Goal: Task Accomplishment & Management: Manage account settings

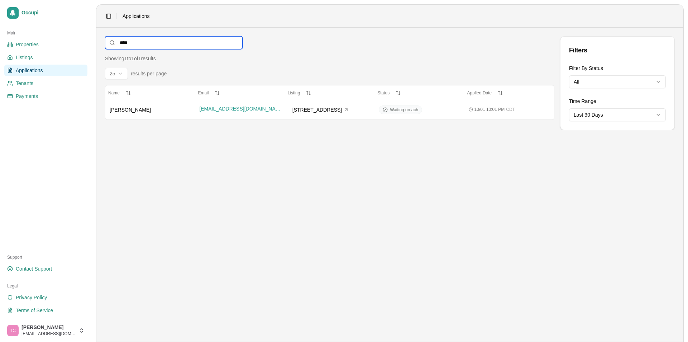
drag, startPoint x: 136, startPoint y: 41, endPoint x: 109, endPoint y: 43, distance: 27.6
click at [108, 42] on input "****" at bounding box center [174, 42] width 138 height 13
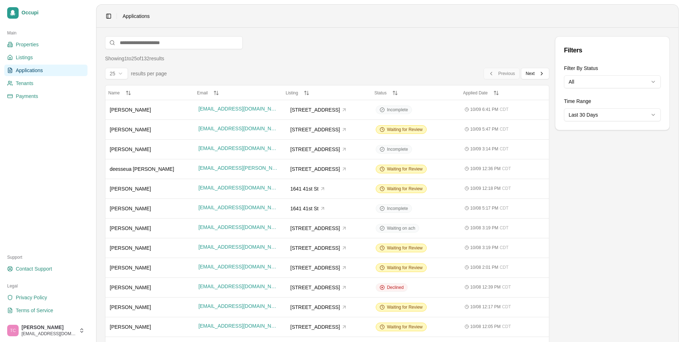
click at [31, 68] on span "Applications" at bounding box center [29, 70] width 27 height 7
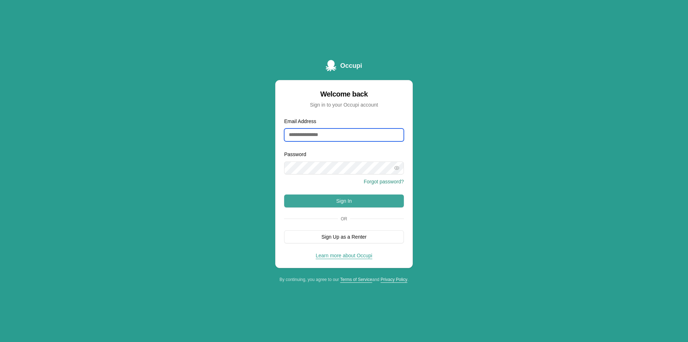
type input "**********"
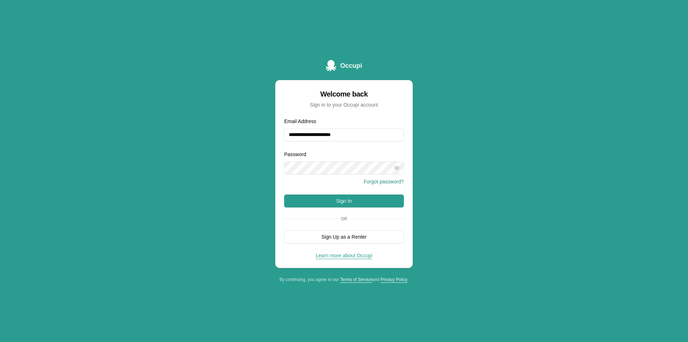
drag, startPoint x: 340, startPoint y: 201, endPoint x: 164, endPoint y: 159, distance: 180.9
click at [339, 202] on button "Sign In" at bounding box center [344, 200] width 120 height 13
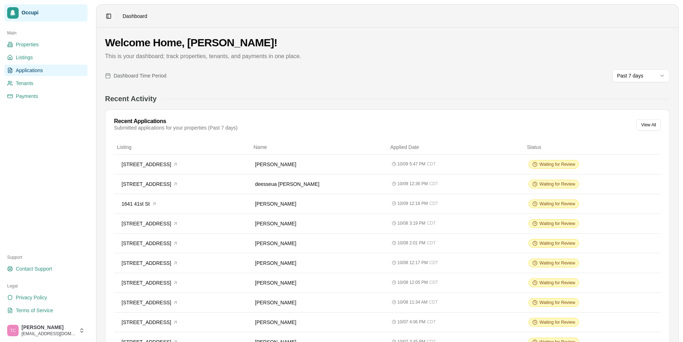
click at [37, 70] on span "Applications" at bounding box center [29, 70] width 27 height 7
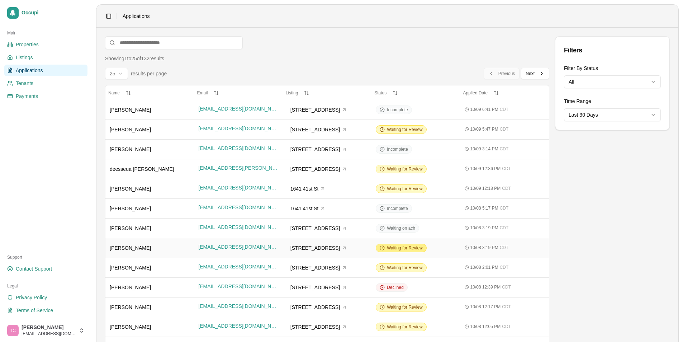
click at [405, 248] on span "Waiting for Review" at bounding box center [405, 248] width 36 height 6
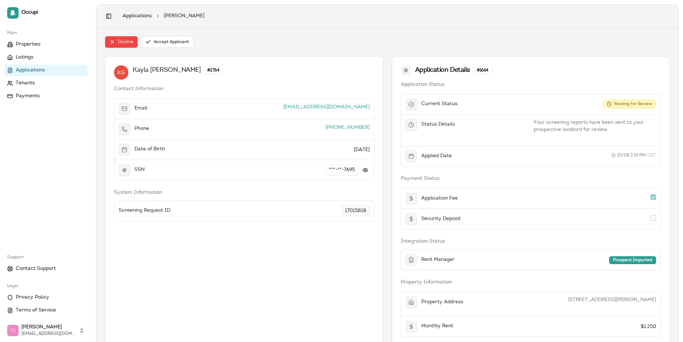
click at [43, 72] on span "Applications" at bounding box center [30, 70] width 29 height 7
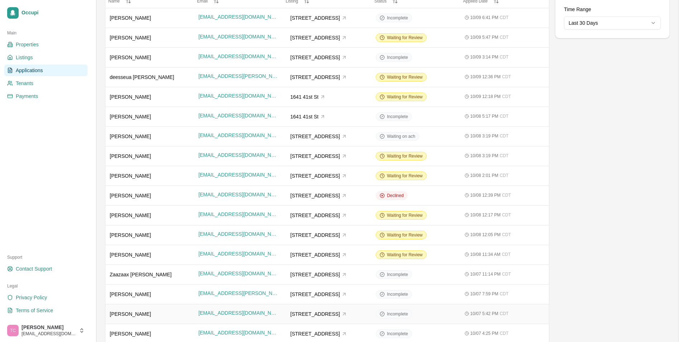
scroll to position [81, 0]
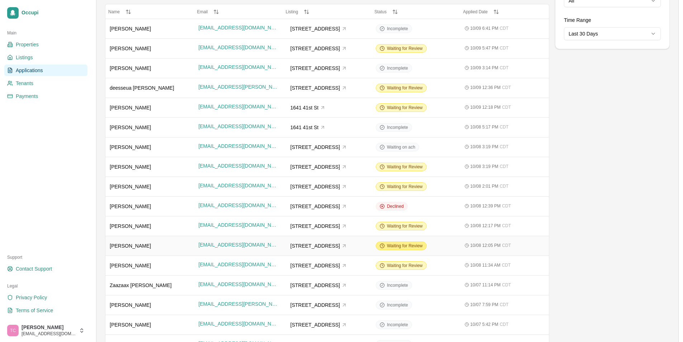
click at [403, 248] on span "Waiting for Review" at bounding box center [405, 246] width 36 height 6
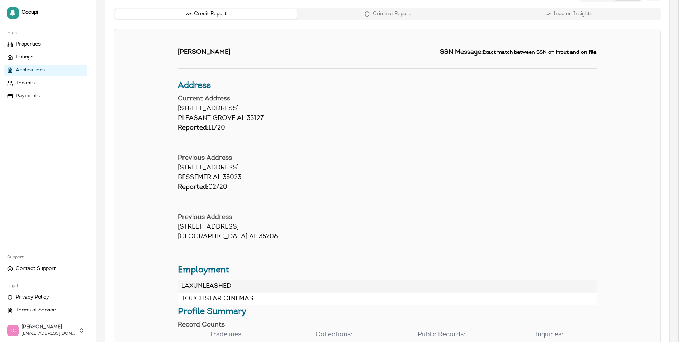
scroll to position [358, 0]
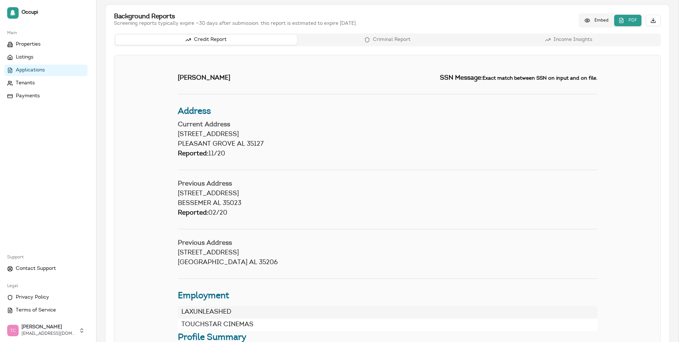
scroll to position [81, 0]
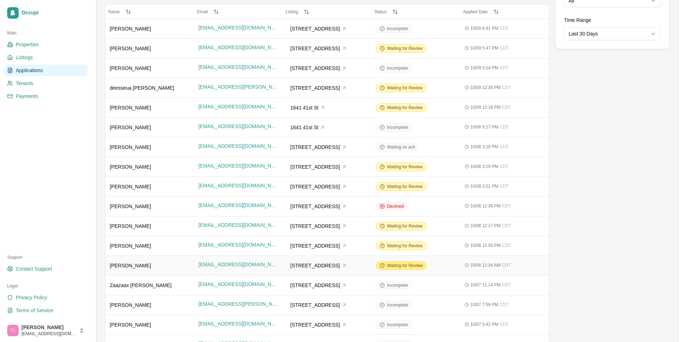
click at [401, 266] on span "Waiting for Review" at bounding box center [405, 265] width 36 height 6
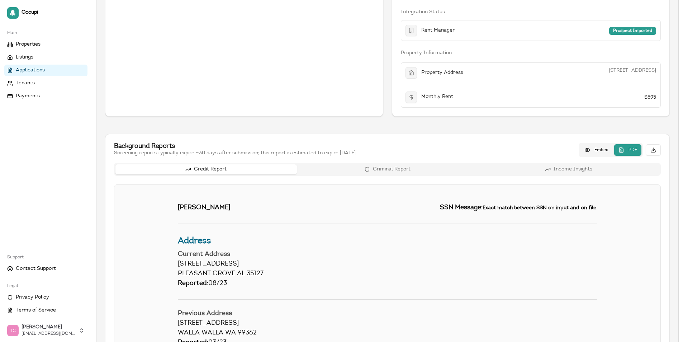
scroll to position [143, 0]
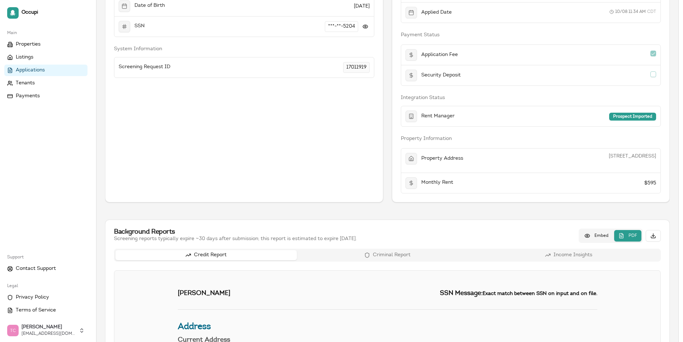
click at [42, 70] on span "Applications" at bounding box center [30, 70] width 29 height 7
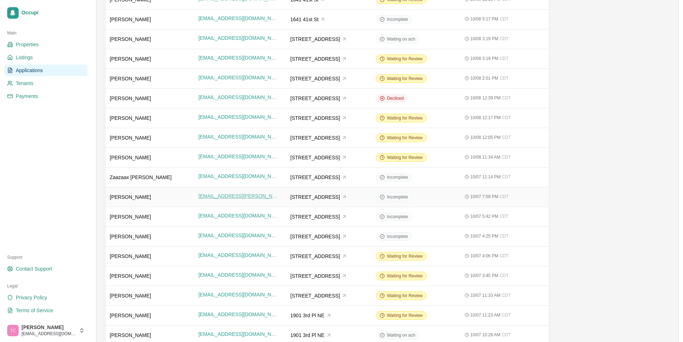
scroll to position [189, 0]
click at [170, 219] on div "[PERSON_NAME]" at bounding box center [150, 216] width 80 height 7
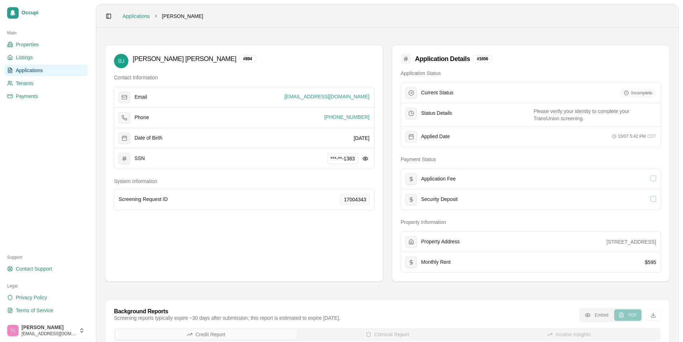
click at [22, 68] on span "Applications" at bounding box center [29, 70] width 27 height 7
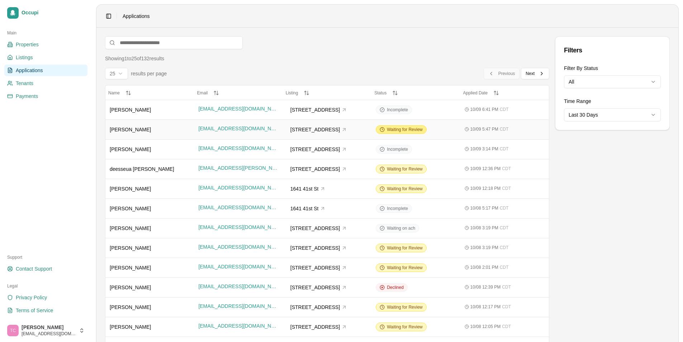
click at [404, 128] on span "Waiting for Review" at bounding box center [405, 130] width 36 height 6
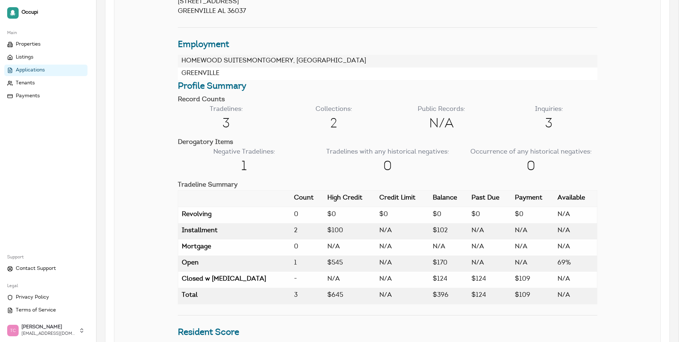
scroll to position [717, 0]
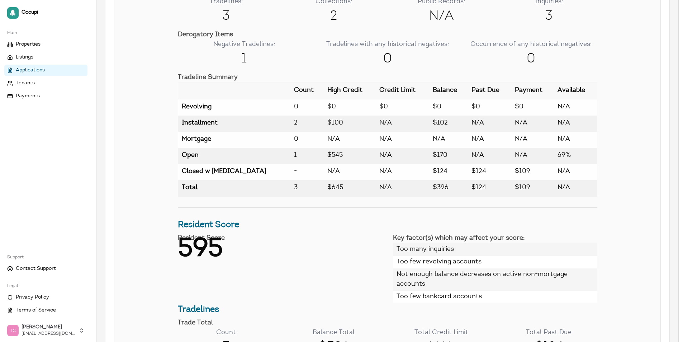
click at [556, 219] on h3 "Resident Score" at bounding box center [387, 224] width 419 height 13
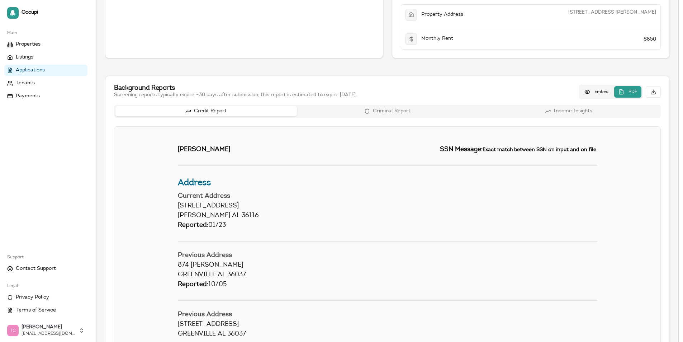
scroll to position [287, 0]
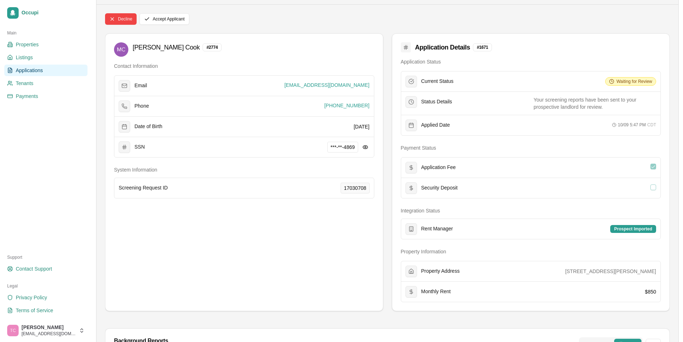
scroll to position [0, 0]
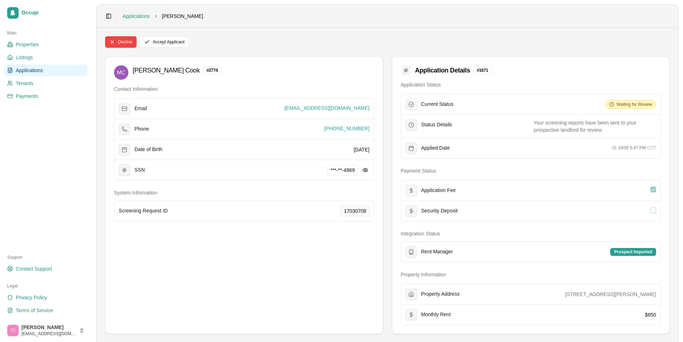
click at [29, 72] on span "Applications" at bounding box center [29, 70] width 27 height 7
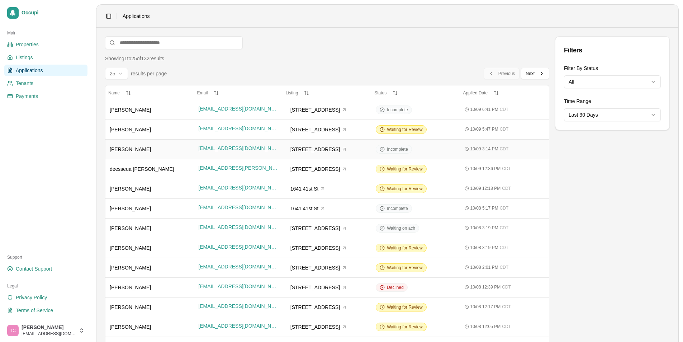
click at [359, 155] on td "[STREET_ADDRESS]" at bounding box center [327, 149] width 89 height 20
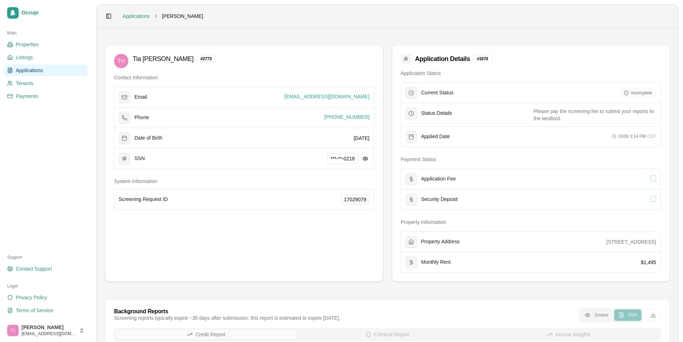
click at [61, 68] on link "Applications" at bounding box center [45, 70] width 83 height 11
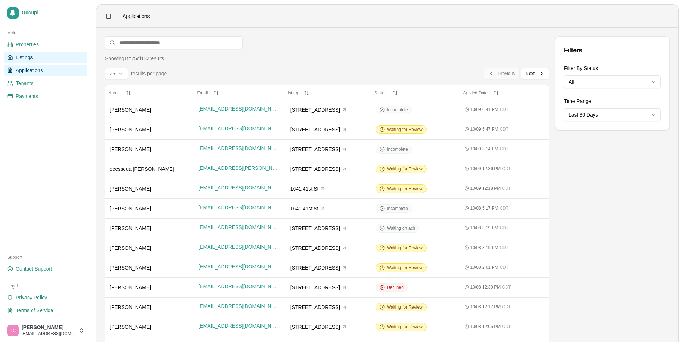
click at [29, 57] on span "Listings" at bounding box center [24, 57] width 17 height 7
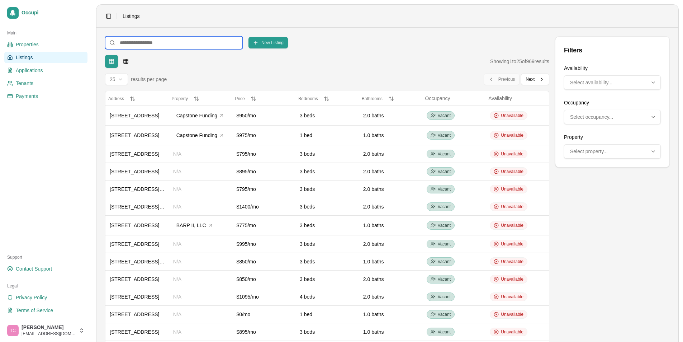
click at [139, 41] on input at bounding box center [174, 42] width 138 height 13
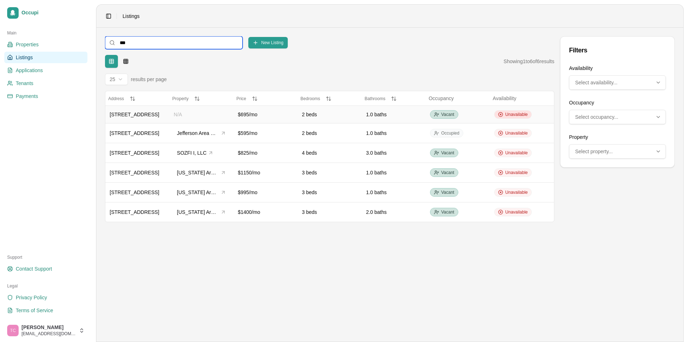
type input "***"
click at [509, 114] on span "Unavailable" at bounding box center [516, 114] width 23 height 6
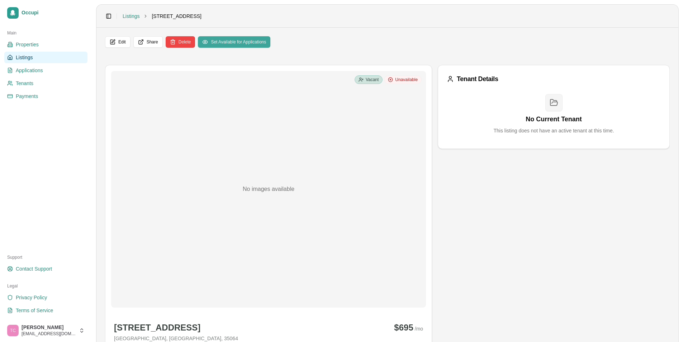
click at [237, 41] on button "Set Available for Applications" at bounding box center [234, 41] width 72 height 11
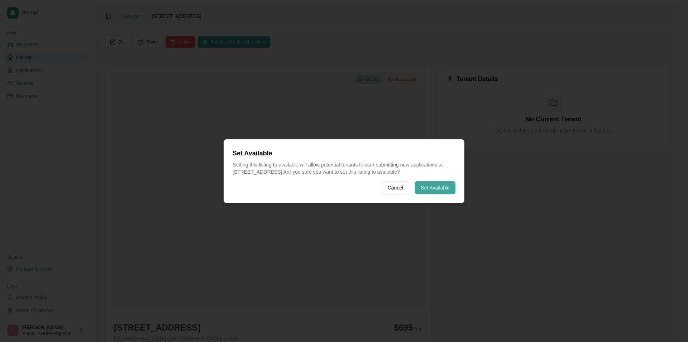
click at [429, 188] on button "Set Available" at bounding box center [435, 187] width 40 height 13
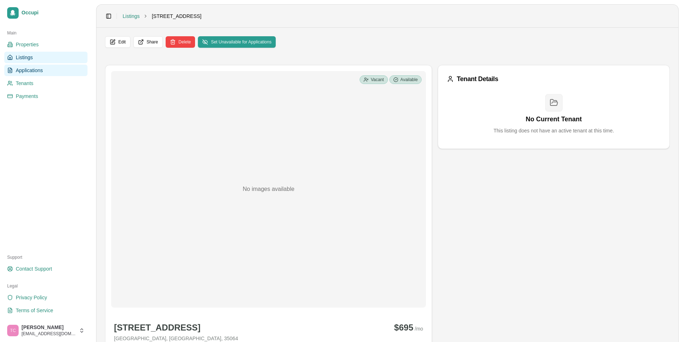
click at [33, 72] on span "Applications" at bounding box center [29, 70] width 27 height 7
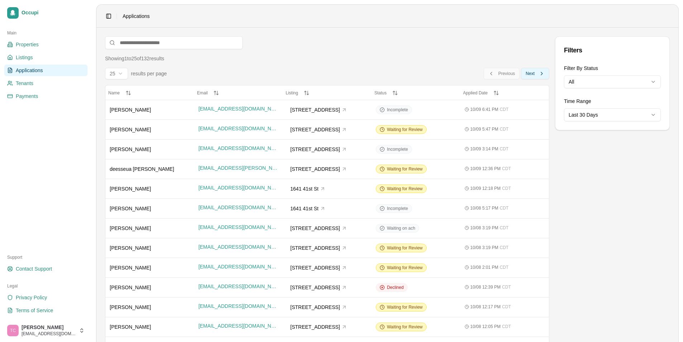
click at [534, 72] on span "Next" at bounding box center [529, 74] width 9 height 6
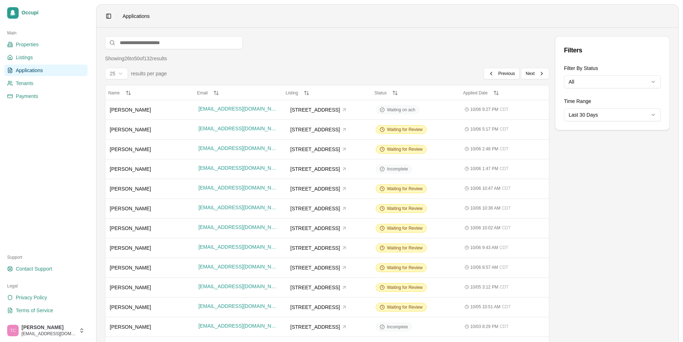
drag, startPoint x: 415, startPoint y: 189, endPoint x: 396, endPoint y: 190, distance: 19.7
click at [415, 189] on span "Waiting for Review" at bounding box center [405, 189] width 36 height 6
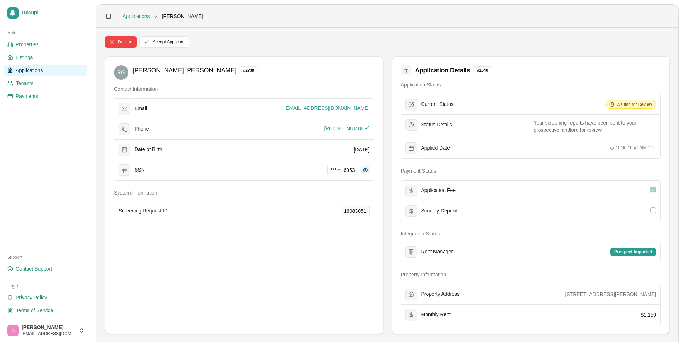
click at [364, 169] on button at bounding box center [365, 170] width 9 height 9
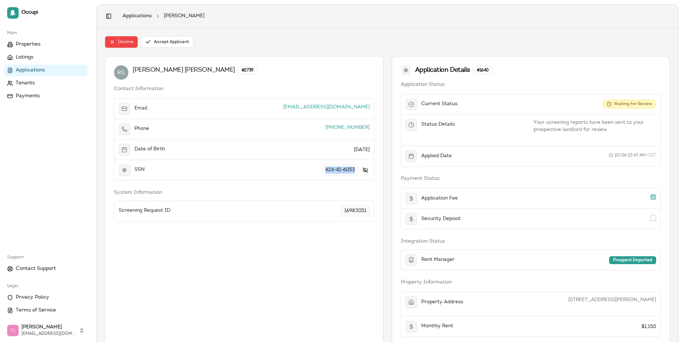
drag, startPoint x: 354, startPoint y: 169, endPoint x: 320, endPoint y: 172, distance: 33.8
click at [320, 172] on div "424-41-6053" at bounding box center [308, 169] width 123 height 11
copy span "424-41-6053"
click at [221, 263] on div "[PERSON_NAME] # 2739 Contact Information Email [EMAIL_ADDRESS][DOMAIN_NAME] Pho…" at bounding box center [244, 200] width 278 height 289
click at [340, 128] on html "Occupi Main Properties Listings Applications Tenants Payments Support Contact S…" at bounding box center [341, 171] width 683 height 342
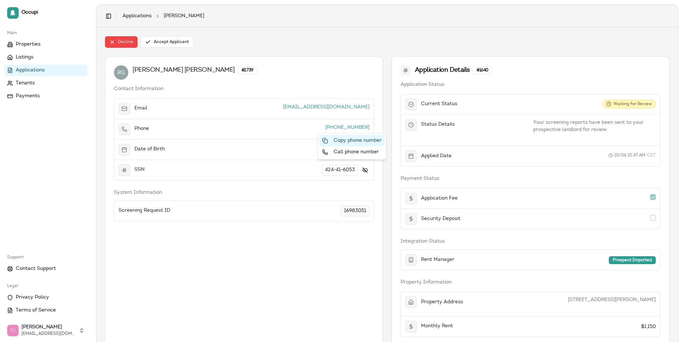
click at [344, 143] on div "Copy phone number" at bounding box center [351, 140] width 65 height 11
click at [26, 70] on span "Applications" at bounding box center [30, 70] width 29 height 7
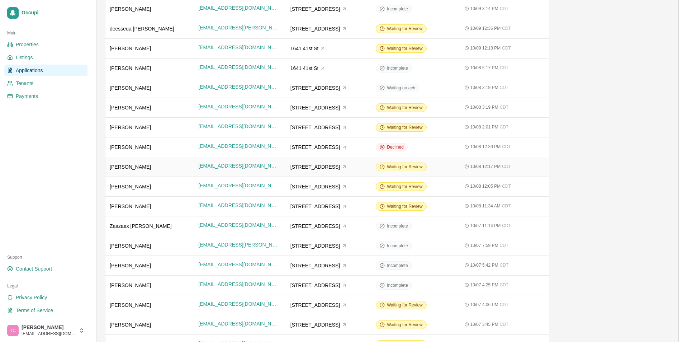
scroll to position [143, 0]
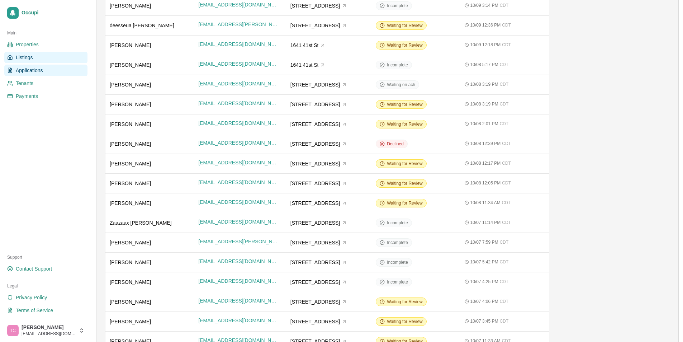
click at [25, 56] on span "Listings" at bounding box center [24, 57] width 17 height 7
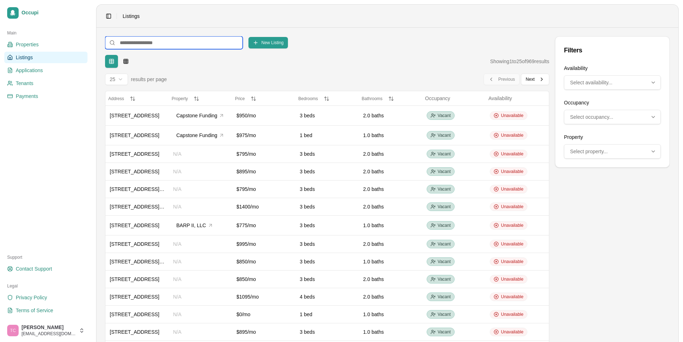
click at [140, 42] on input at bounding box center [174, 42] width 138 height 13
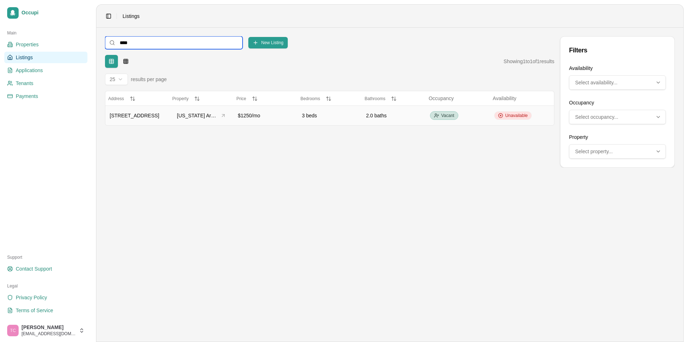
type input "****"
click at [513, 115] on span "Unavailable" at bounding box center [516, 116] width 23 height 6
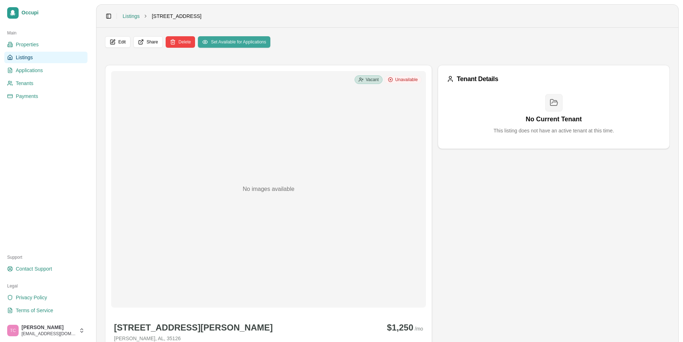
click at [246, 42] on button "Set Available for Applications" at bounding box center [234, 41] width 72 height 11
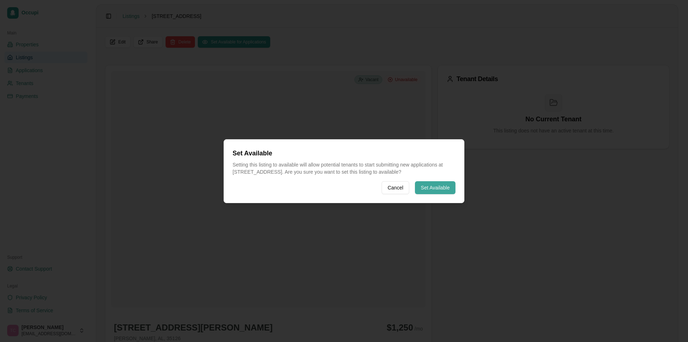
click at [438, 191] on button "Set Available" at bounding box center [435, 187] width 40 height 13
